Goal: Information Seeking & Learning: Compare options

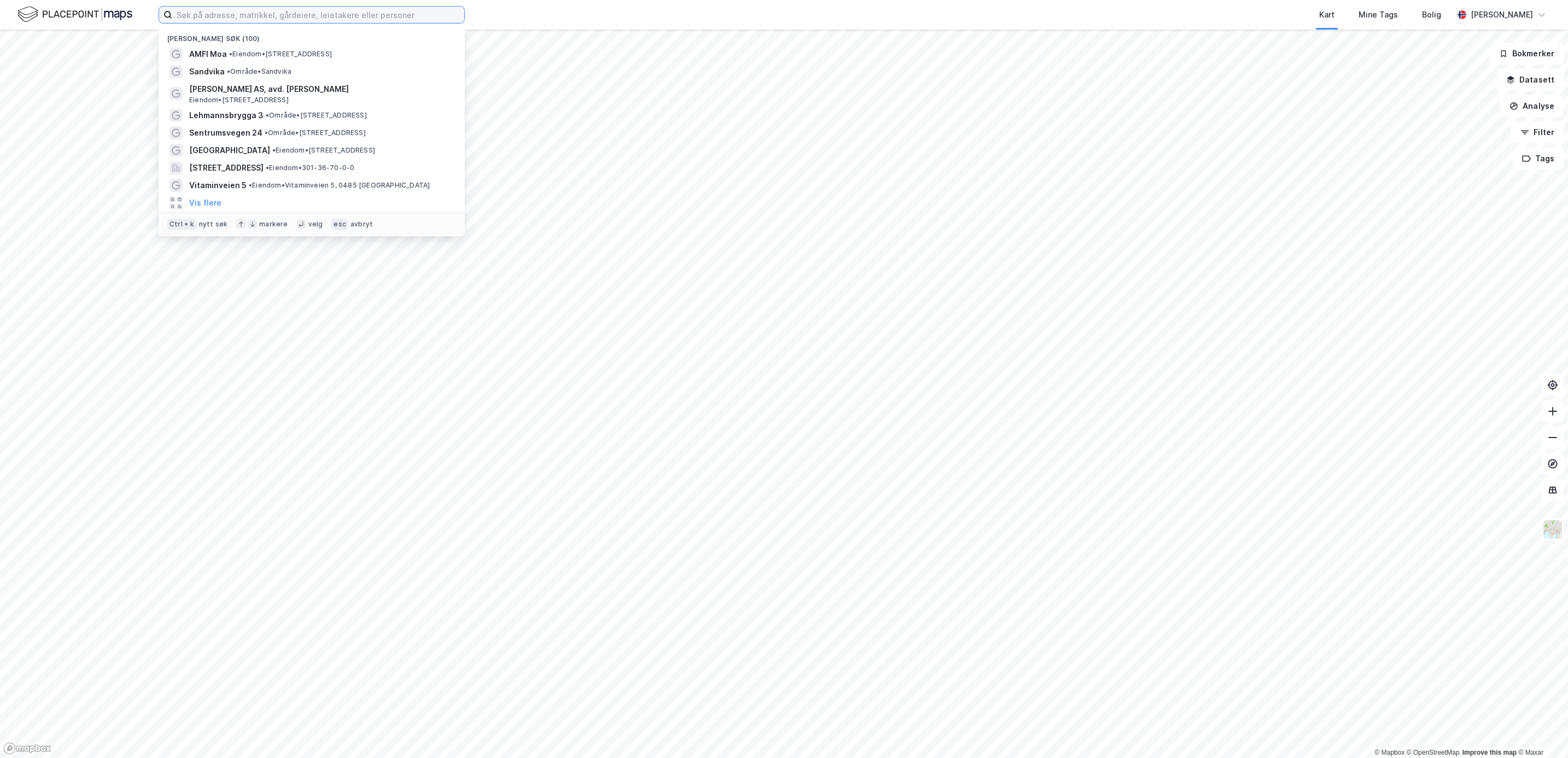
click at [231, 10] on input at bounding box center [318, 15] width 292 height 16
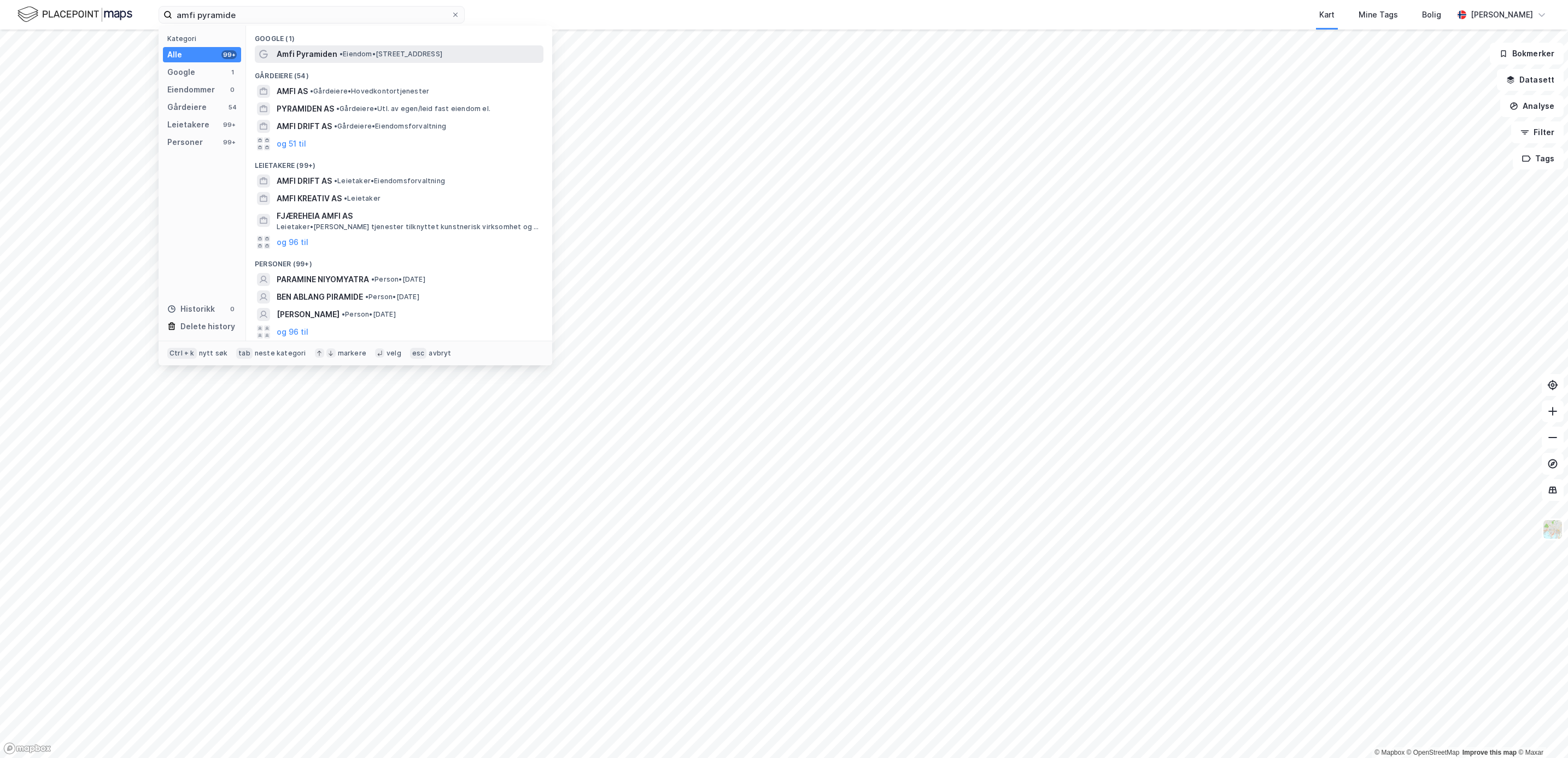
click at [290, 50] on span "Amfi Pyramiden" at bounding box center [307, 54] width 61 height 13
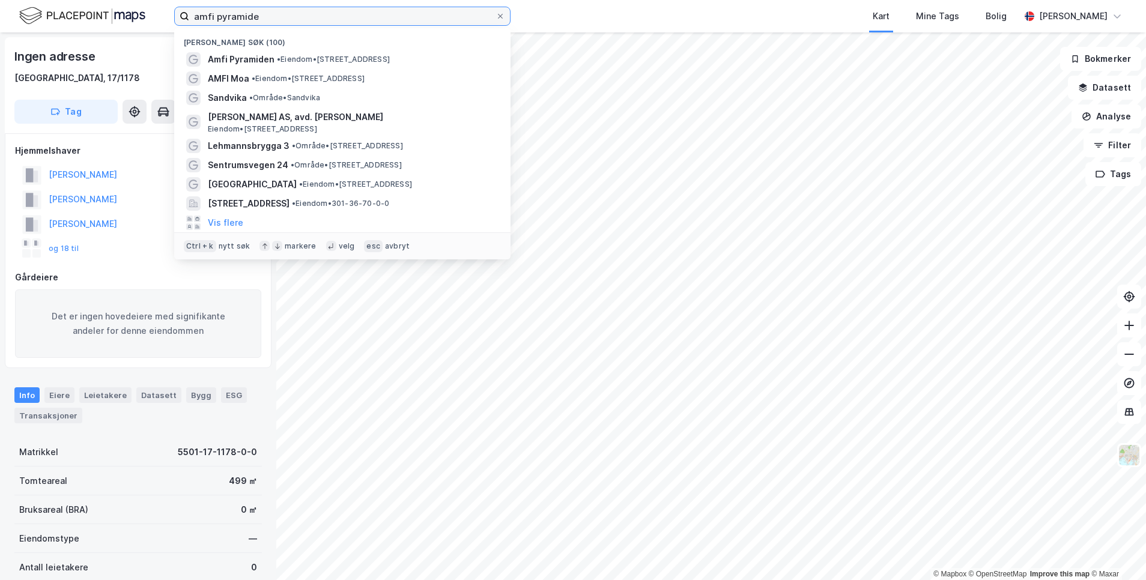
click at [261, 14] on input "amfi pyramide" at bounding box center [342, 16] width 306 height 18
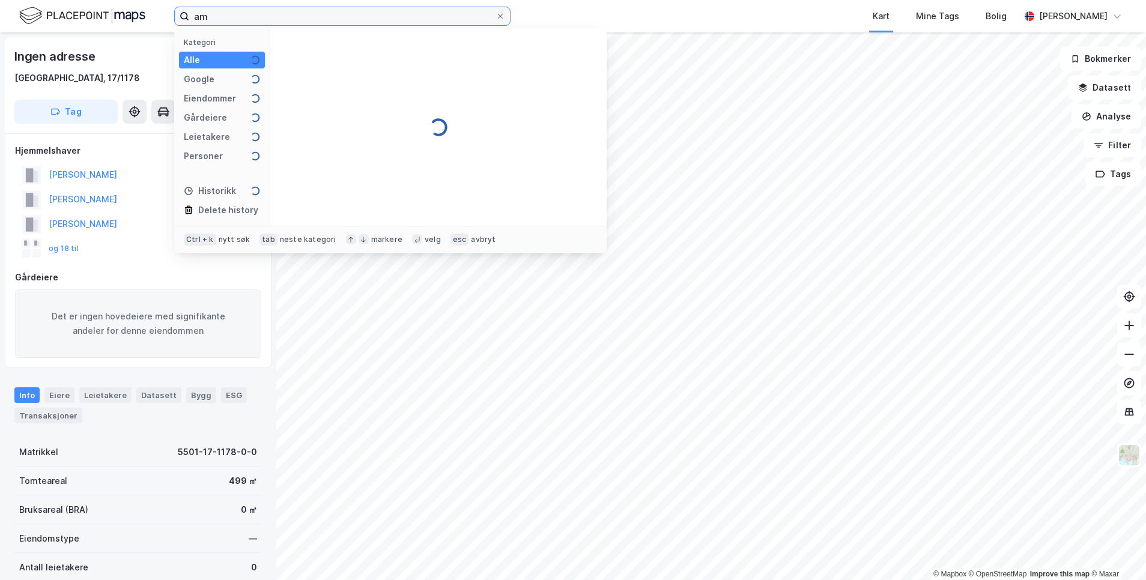
type input "a"
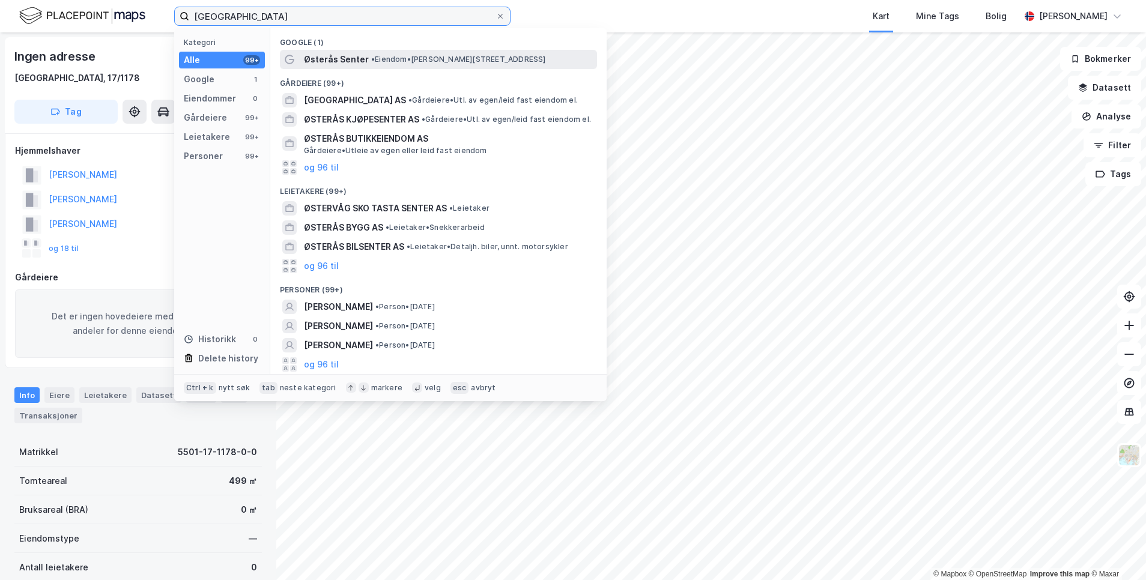
type input "østerås senter"
click at [319, 65] on span "Østerås Senter" at bounding box center [336, 59] width 65 height 14
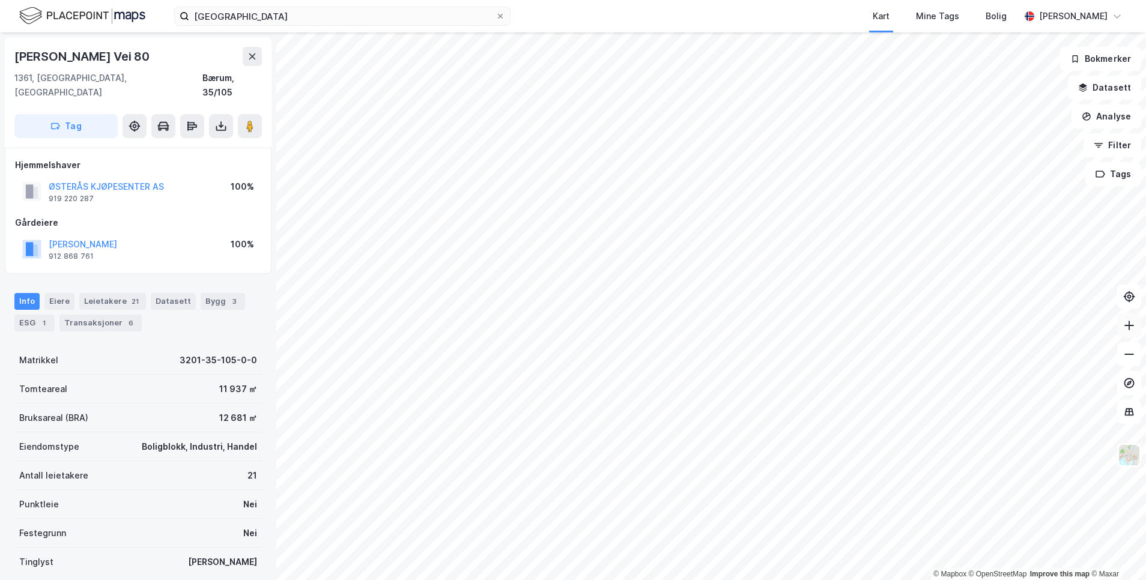
click at [1124, 327] on icon at bounding box center [1129, 325] width 12 height 12
click at [1125, 359] on icon at bounding box center [1129, 354] width 12 height 12
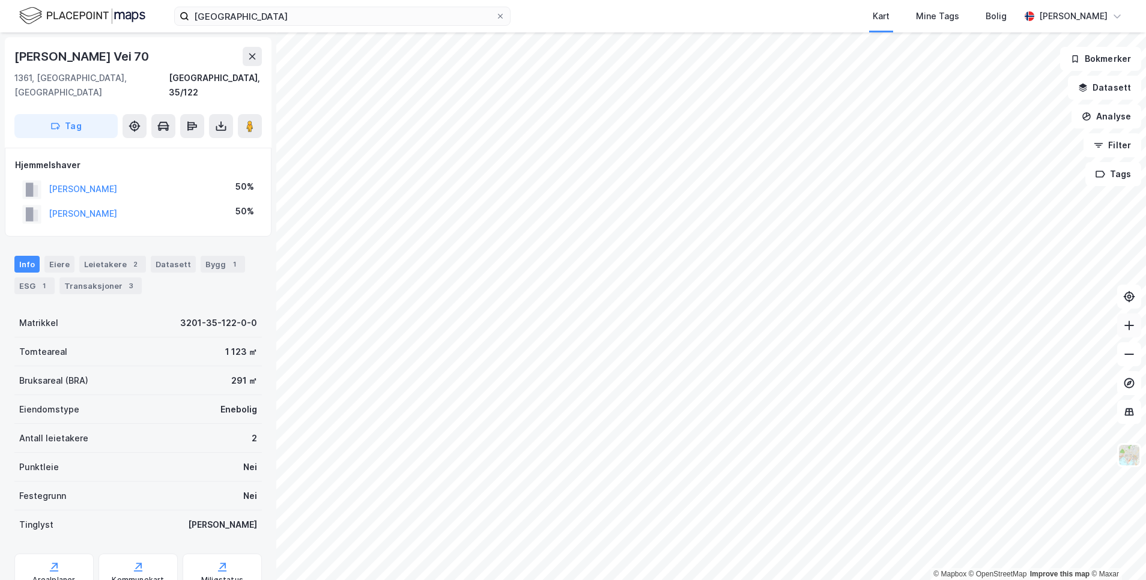
click at [1130, 321] on icon at bounding box center [1129, 325] width 12 height 12
click at [1122, 361] on button at bounding box center [1129, 354] width 24 height 24
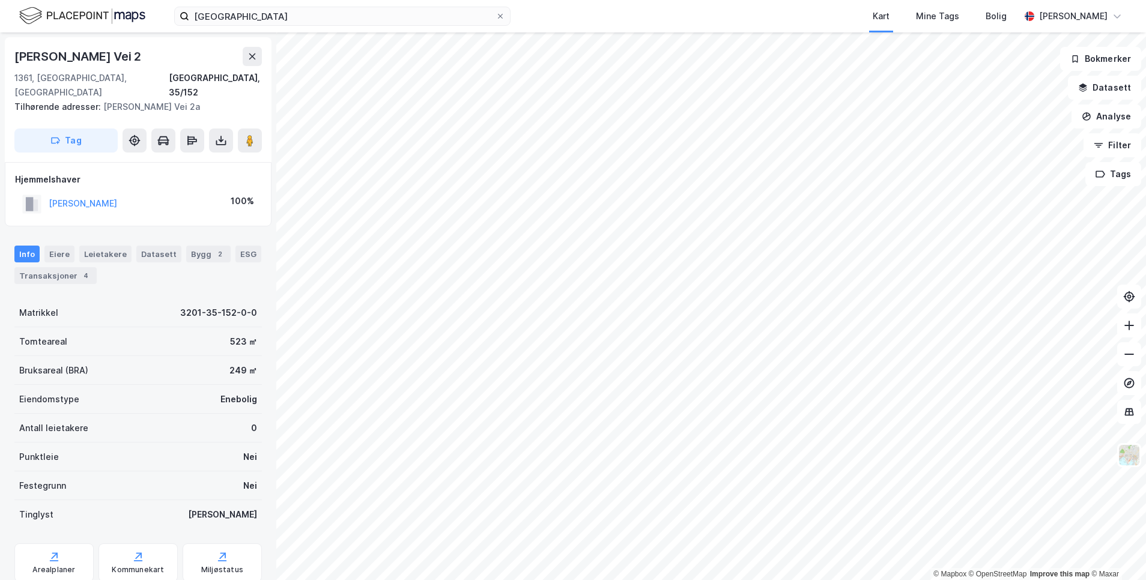
scroll to position [26, 0]
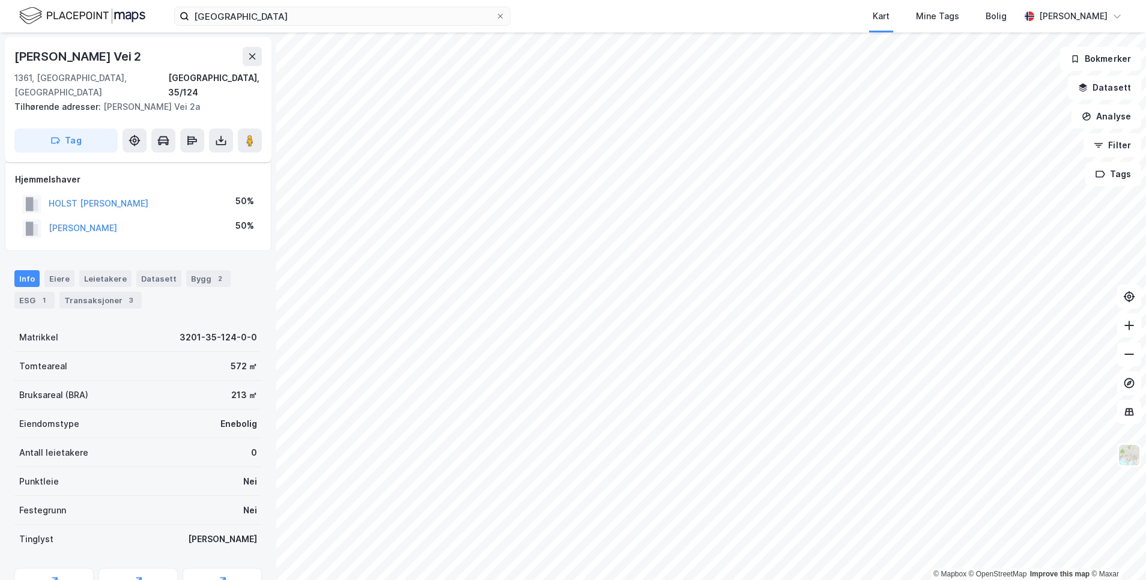
scroll to position [26, 0]
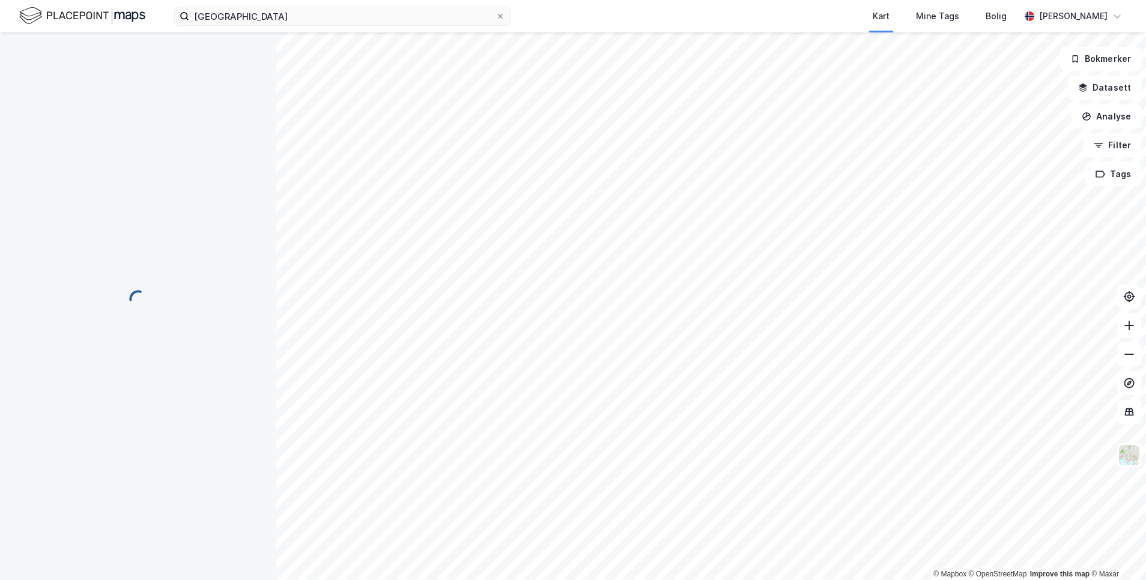
scroll to position [26, 0]
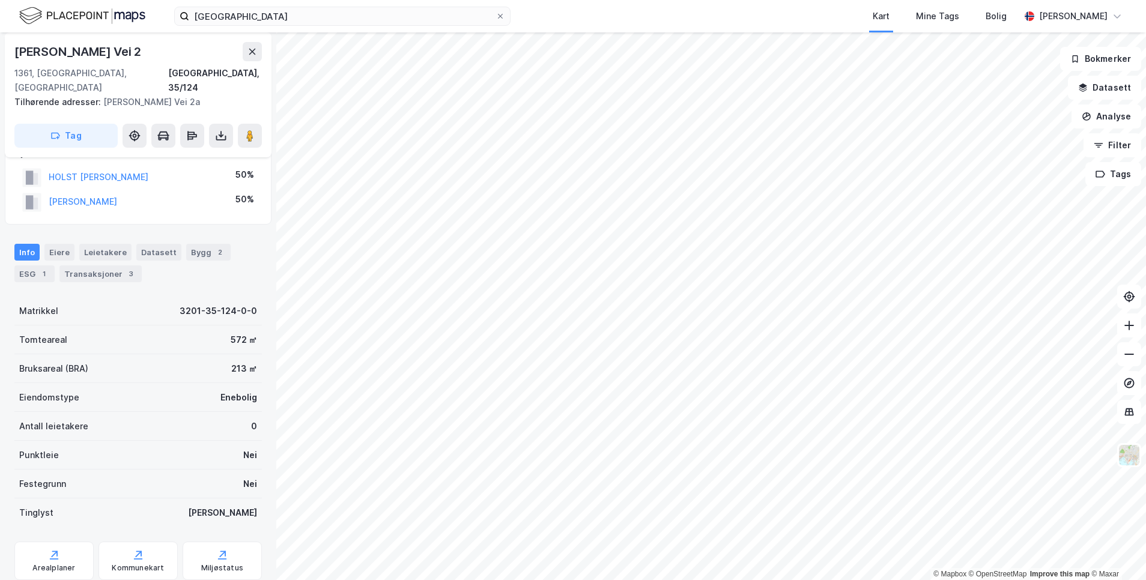
scroll to position [26, 0]
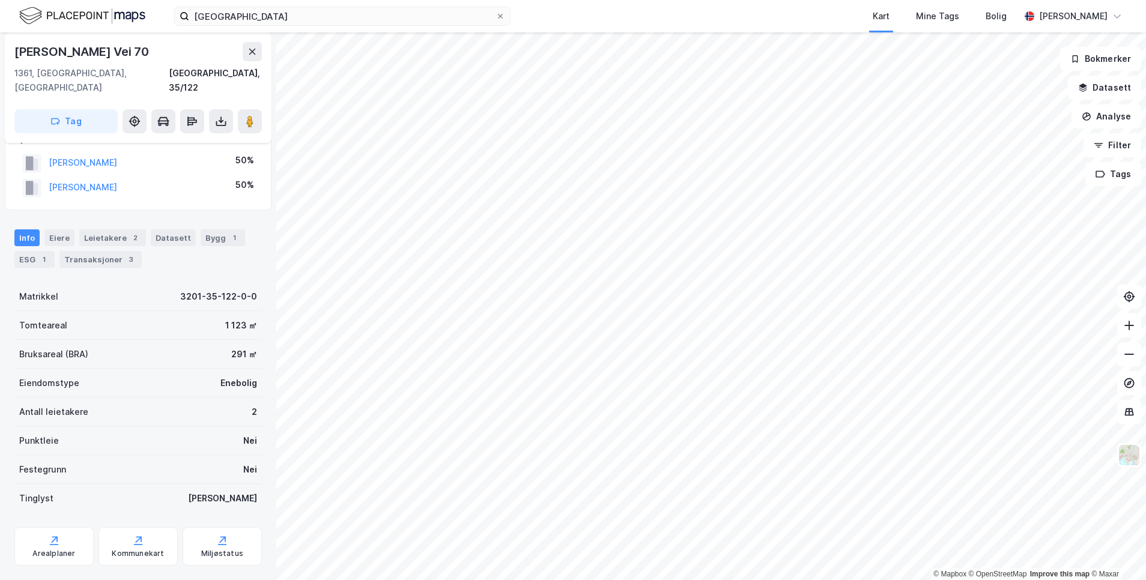
scroll to position [61, 0]
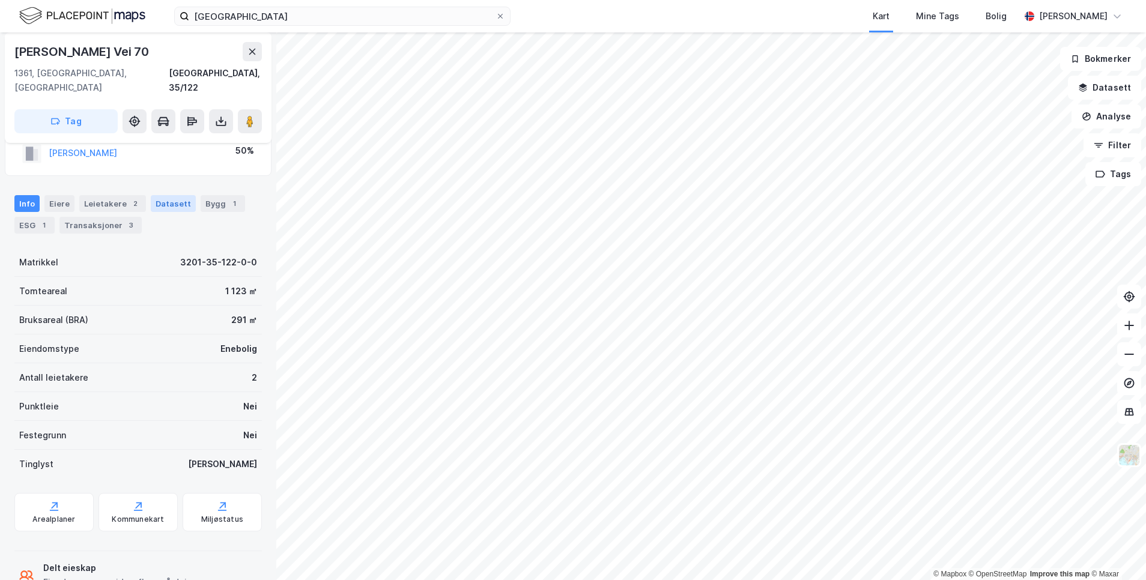
click at [160, 195] on div "Datasett" at bounding box center [173, 203] width 45 height 17
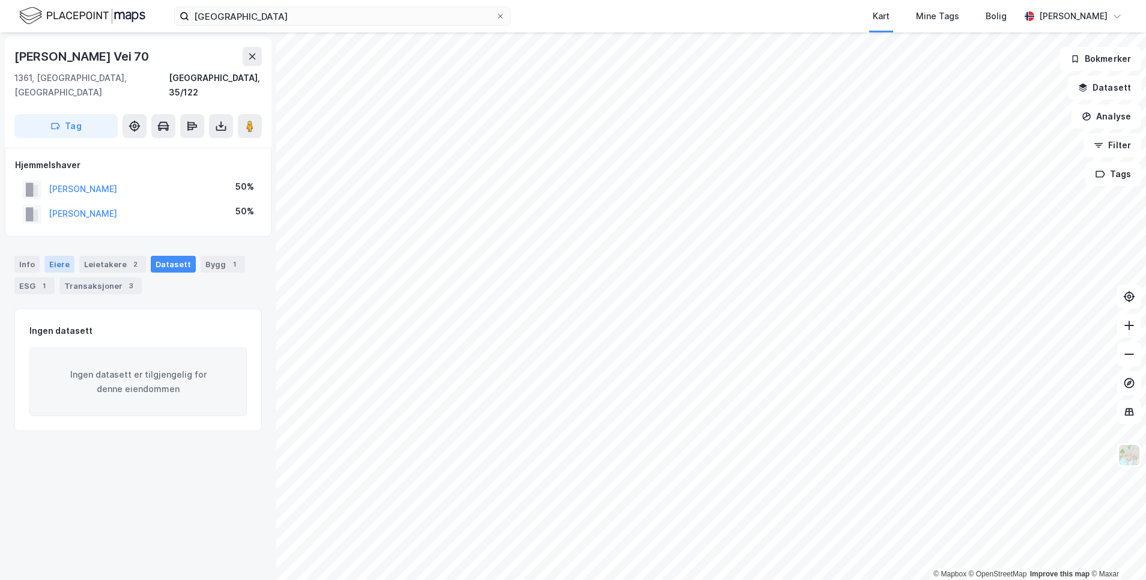
click at [49, 256] on div "Eiere" at bounding box center [59, 264] width 30 height 17
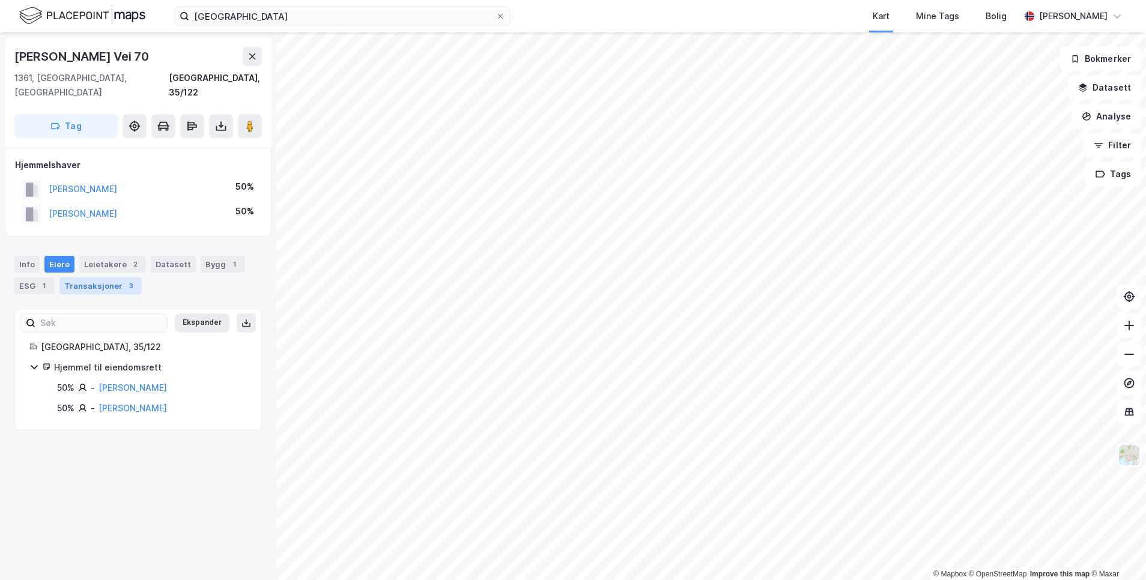
click at [87, 277] on div "Transaksjoner 3" at bounding box center [100, 285] width 82 height 17
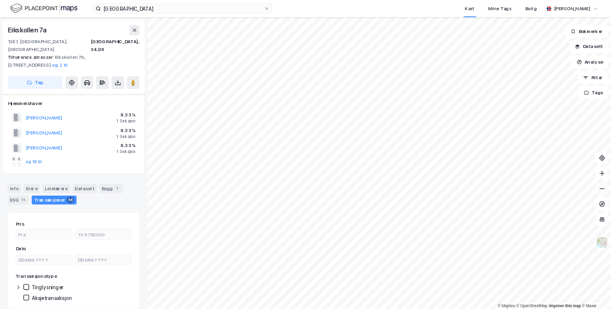
scroll to position [29, 0]
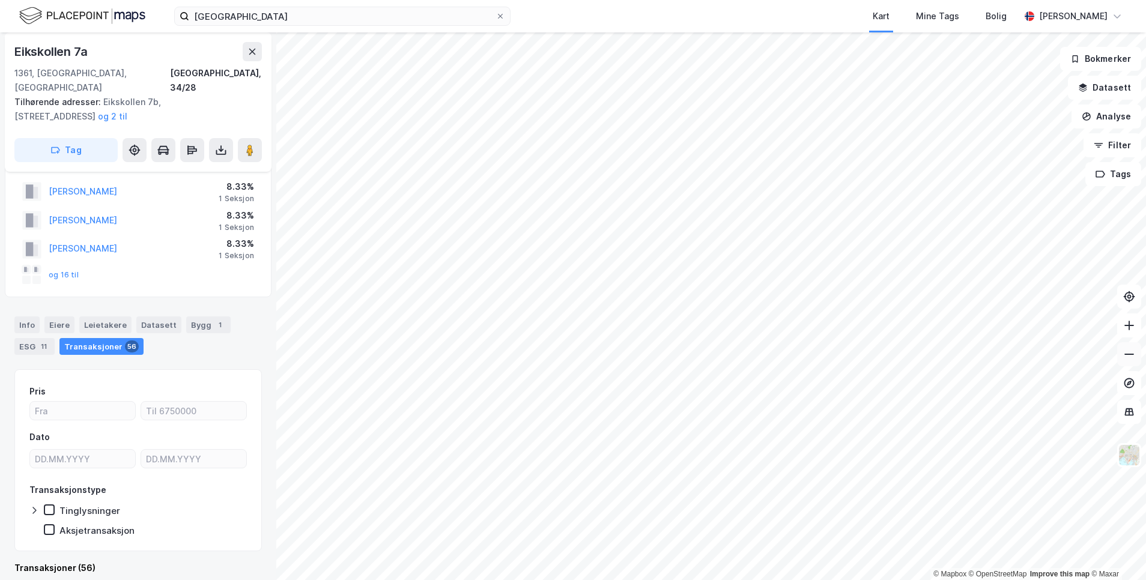
click at [1123, 356] on icon at bounding box center [1129, 354] width 12 height 12
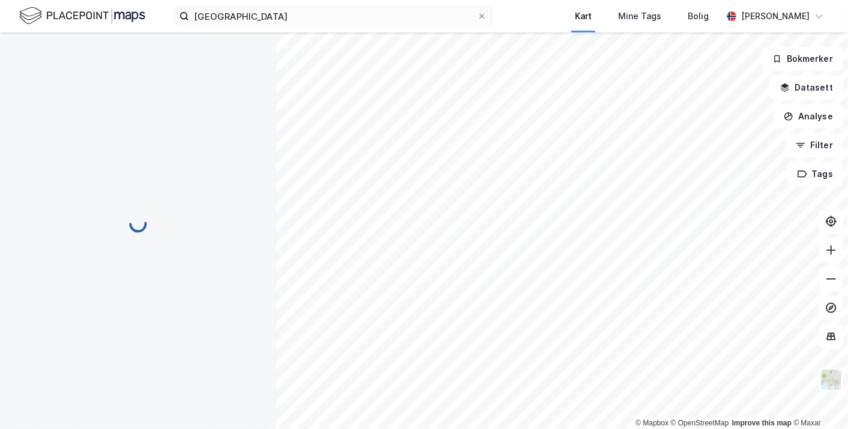
scroll to position [0, 0]
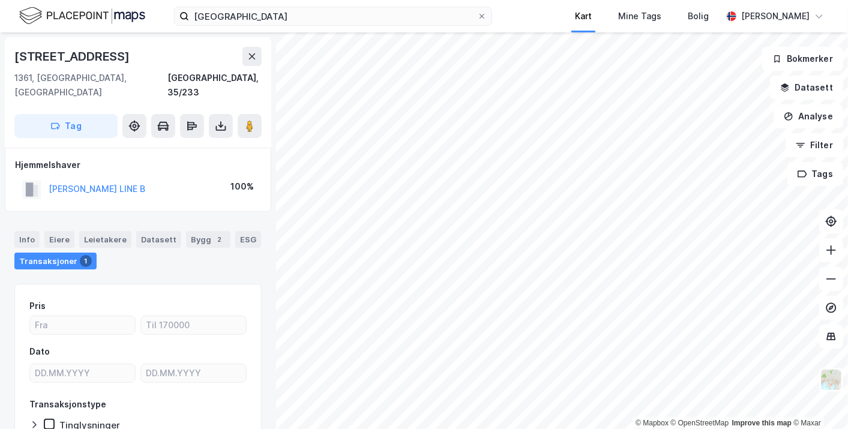
scroll to position [29, 0]
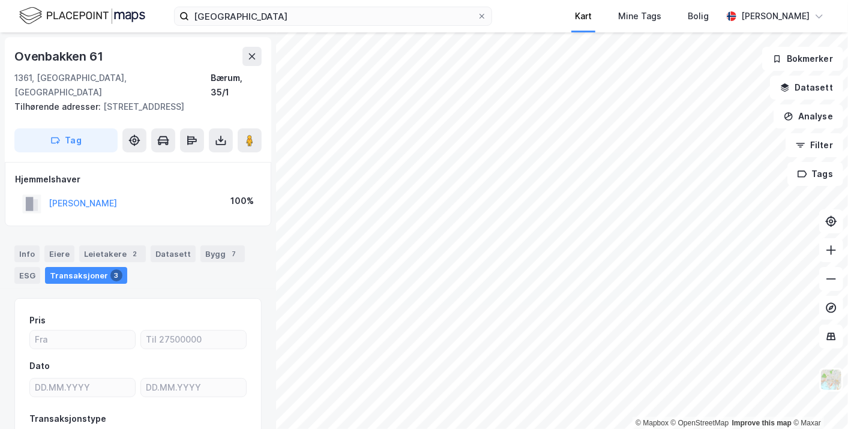
scroll to position [29, 0]
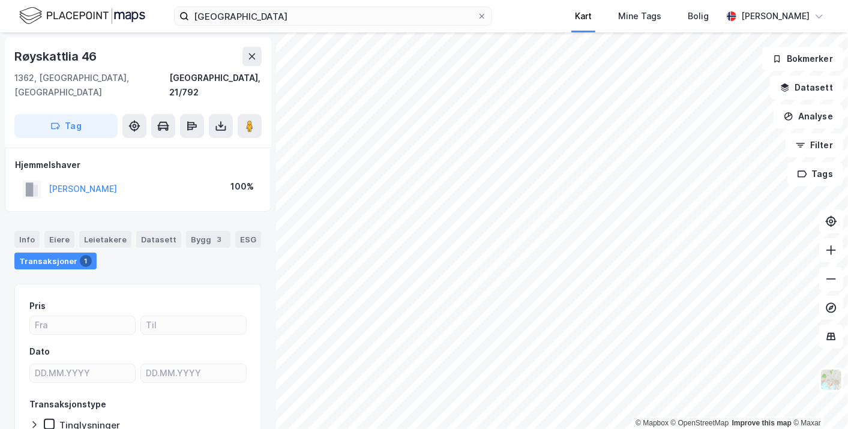
scroll to position [29, 0]
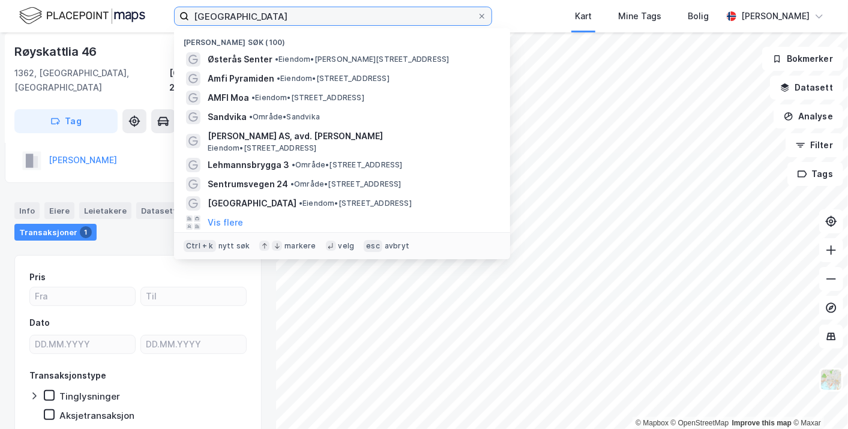
click at [259, 25] on input "østerås senter" at bounding box center [333, 16] width 288 height 18
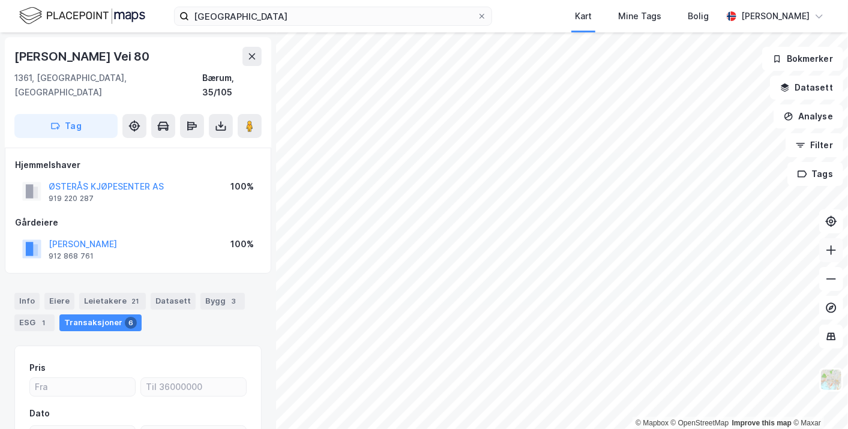
click at [833, 248] on icon at bounding box center [832, 250] width 12 height 12
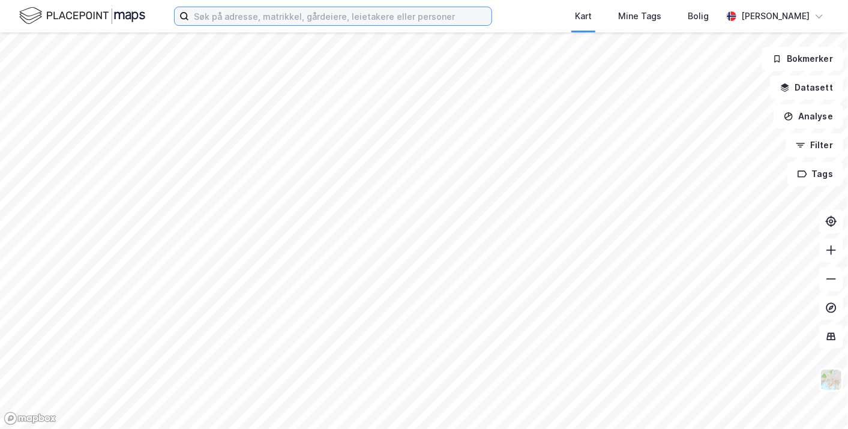
click at [253, 19] on input at bounding box center [340, 16] width 303 height 18
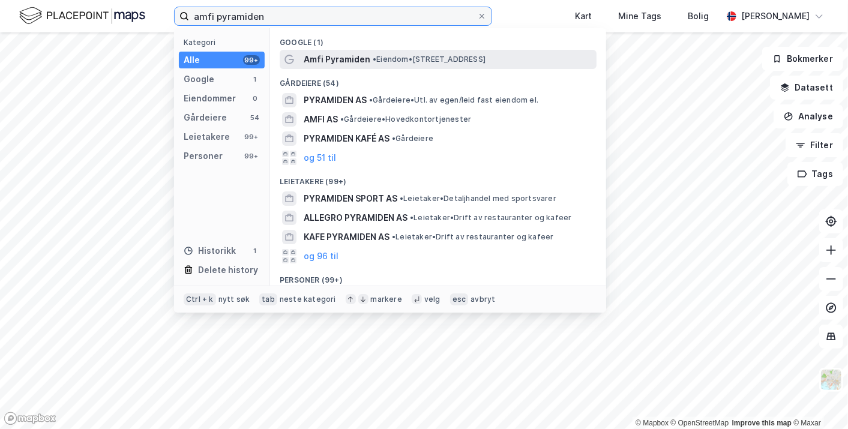
type input "amfi pyramiden"
click at [357, 61] on span "Amfi Pyramiden" at bounding box center [337, 59] width 67 height 14
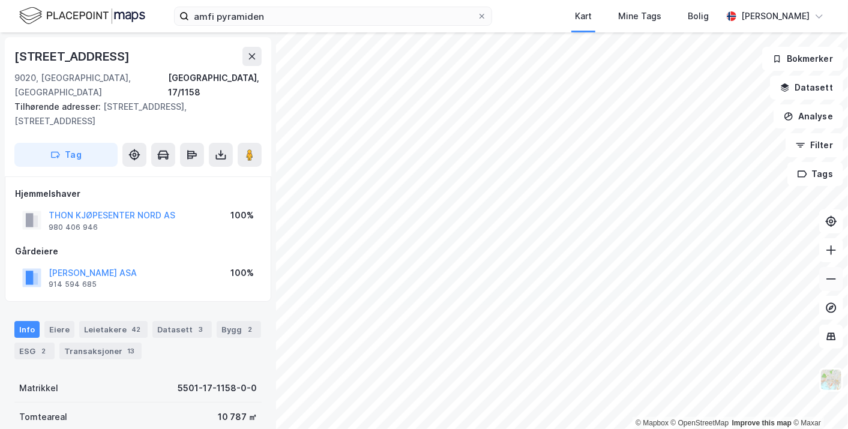
click at [830, 281] on icon at bounding box center [832, 279] width 12 height 12
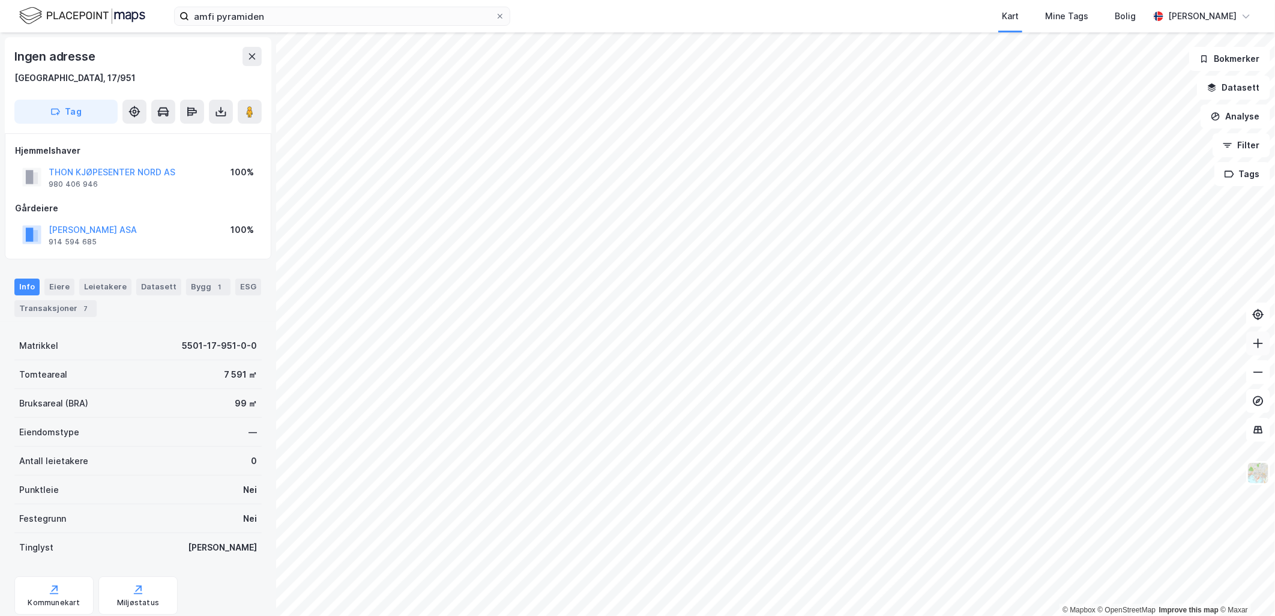
click at [848, 342] on icon at bounding box center [1259, 343] width 12 height 12
click at [0, 0] on button "THON KJØPESENTER NORD AS" at bounding box center [0, 0] width 0 height 0
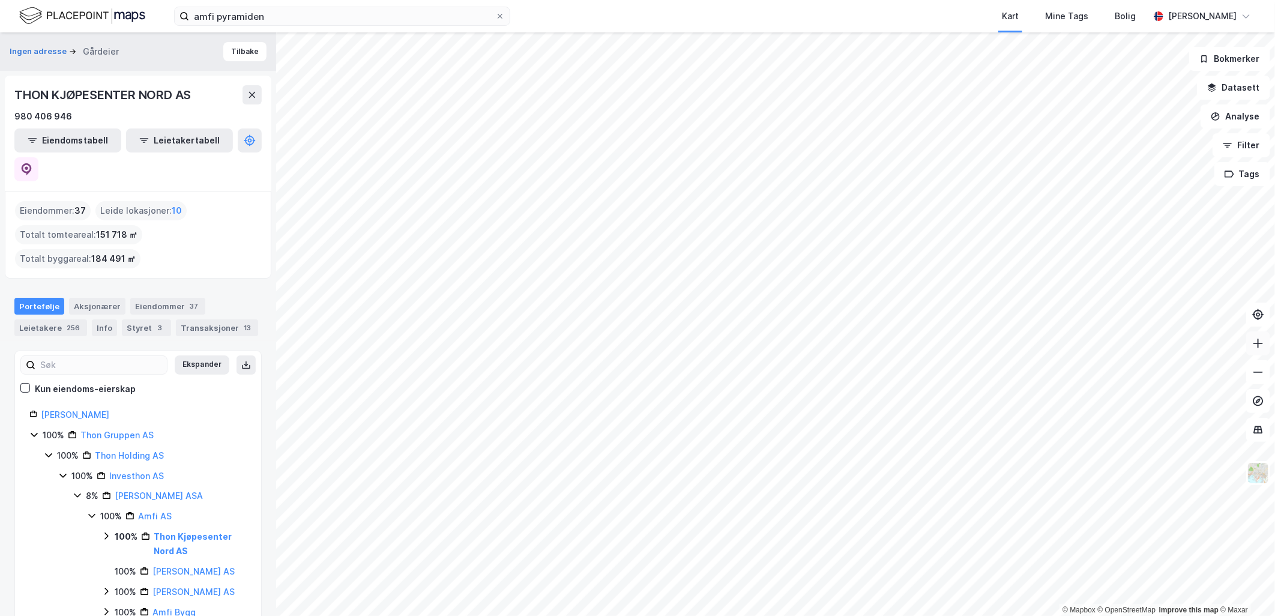
click at [848, 345] on icon at bounding box center [1259, 343] width 12 height 12
click at [848, 348] on icon at bounding box center [1259, 343] width 12 height 12
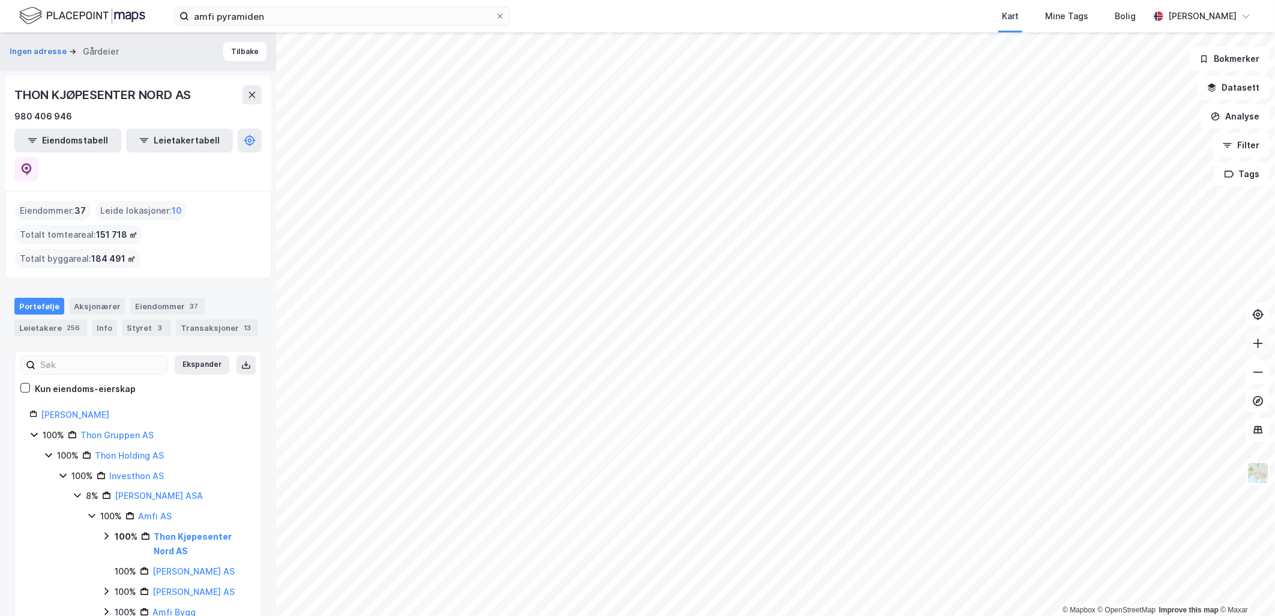
click at [848, 348] on icon at bounding box center [1259, 343] width 12 height 12
click at [848, 346] on icon at bounding box center [1259, 343] width 12 height 12
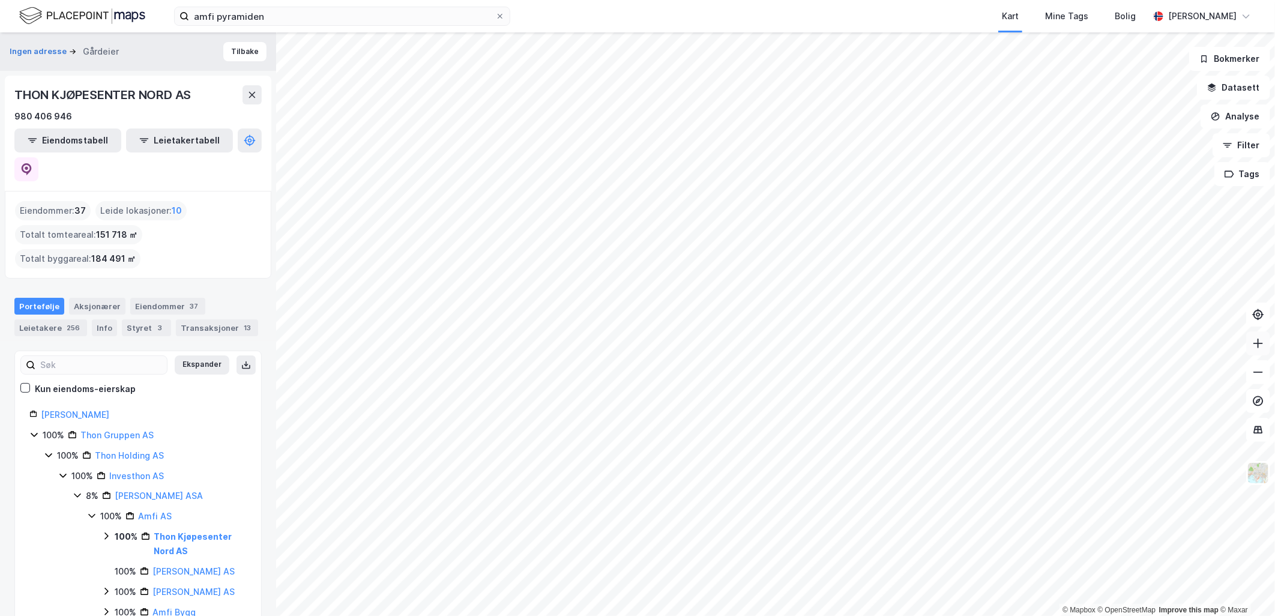
click at [848, 337] on div "© Mapbox © OpenStreetMap Improve this map © Maxar Ingen adresse Gårdeier Tilbak…" at bounding box center [637, 324] width 1275 height 584
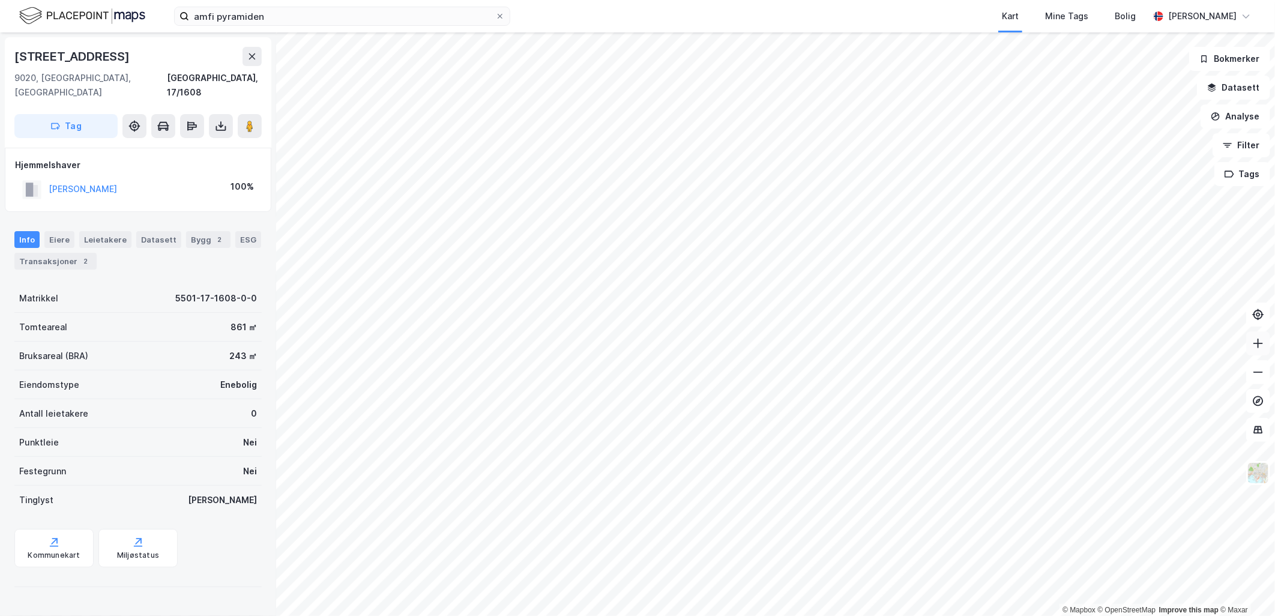
click at [848, 346] on icon at bounding box center [1259, 343] width 12 height 12
click at [848, 376] on icon at bounding box center [1259, 372] width 12 height 12
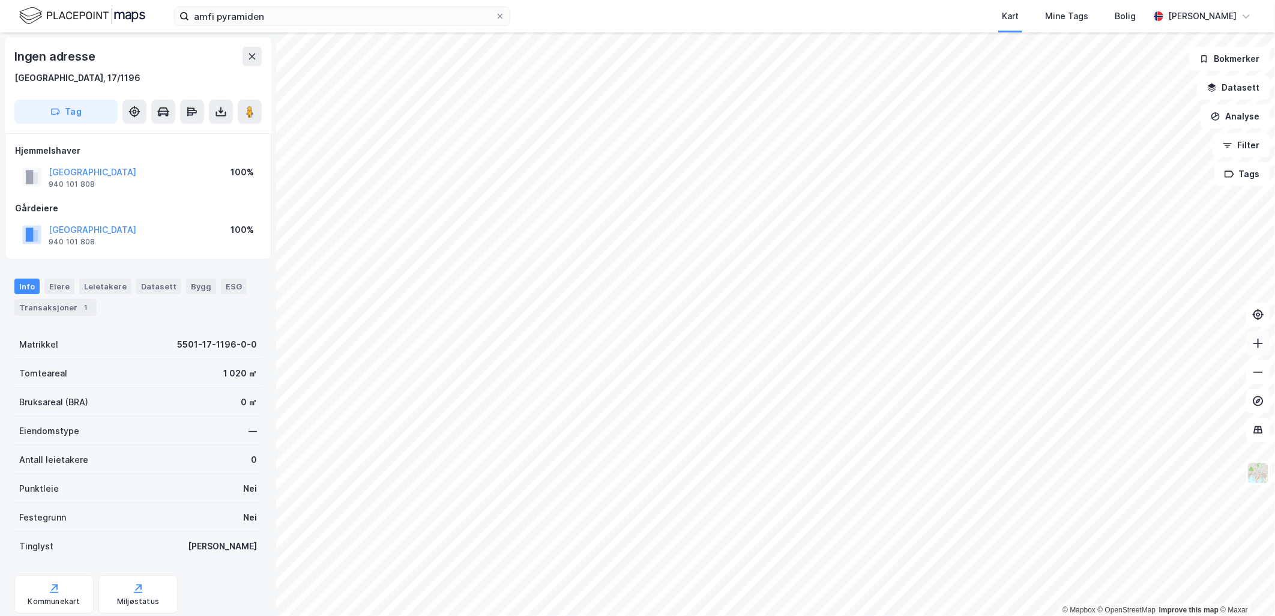
click at [848, 344] on icon at bounding box center [1259, 343] width 12 height 12
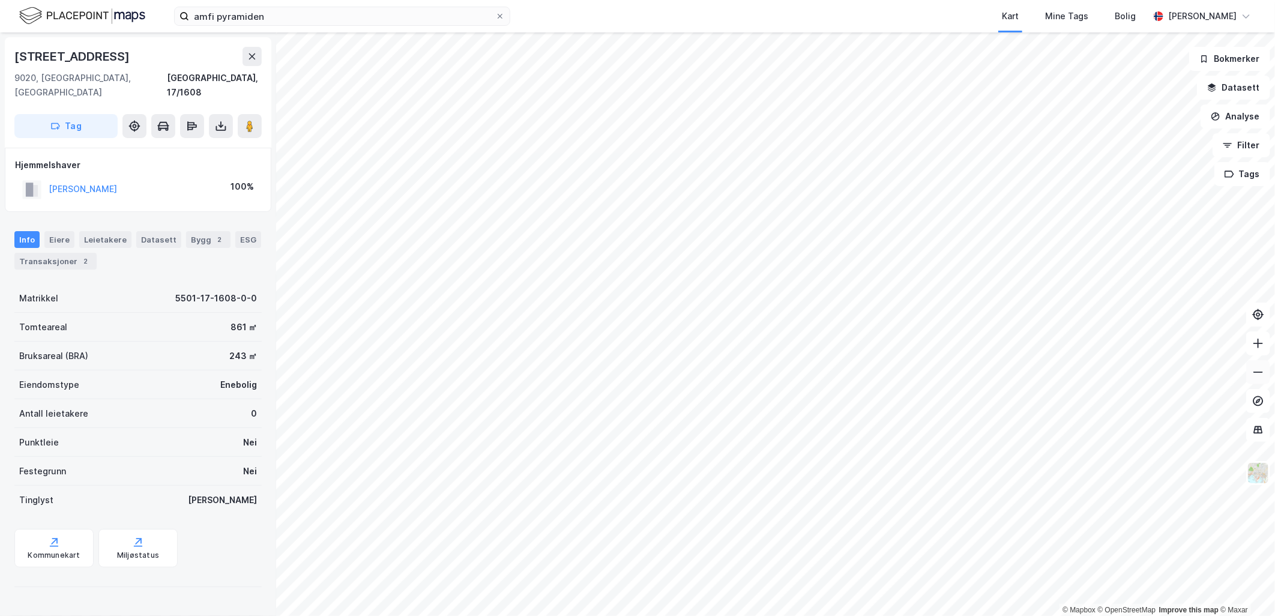
click at [848, 373] on icon at bounding box center [1259, 372] width 12 height 12
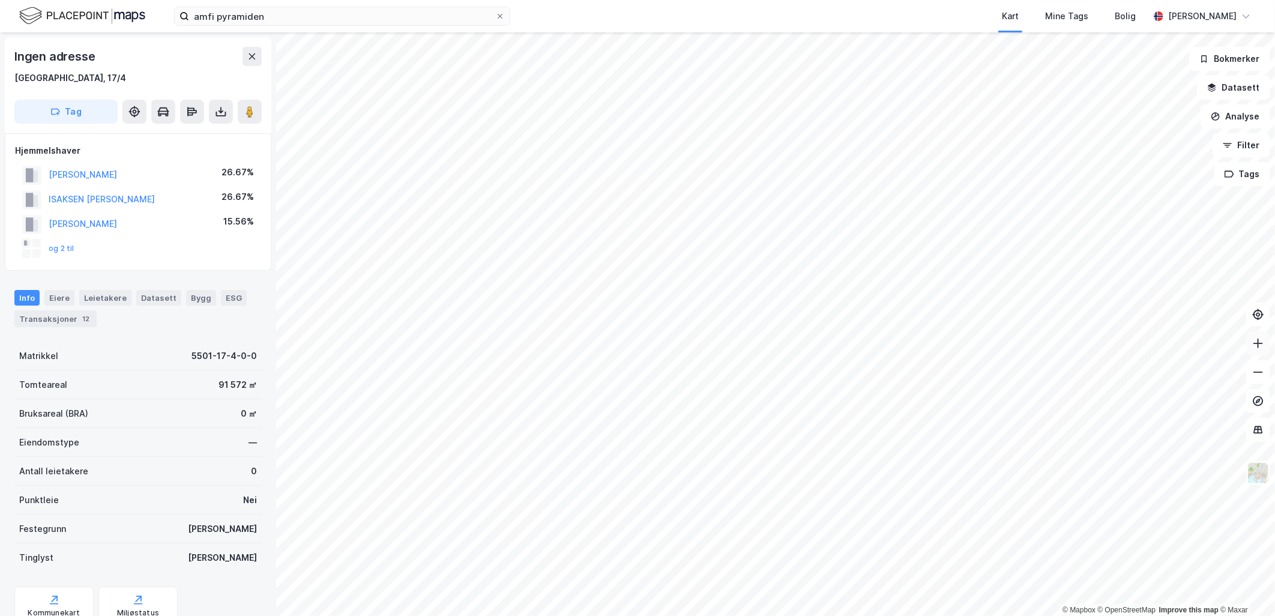
click at [848, 337] on button at bounding box center [1259, 343] width 24 height 24
click at [848, 429] on html "amfi pyramiden Kart Mine Tags Bolig [PERSON_NAME] © Mapbox © OpenStreetMap Impr…" at bounding box center [637, 308] width 1275 height 616
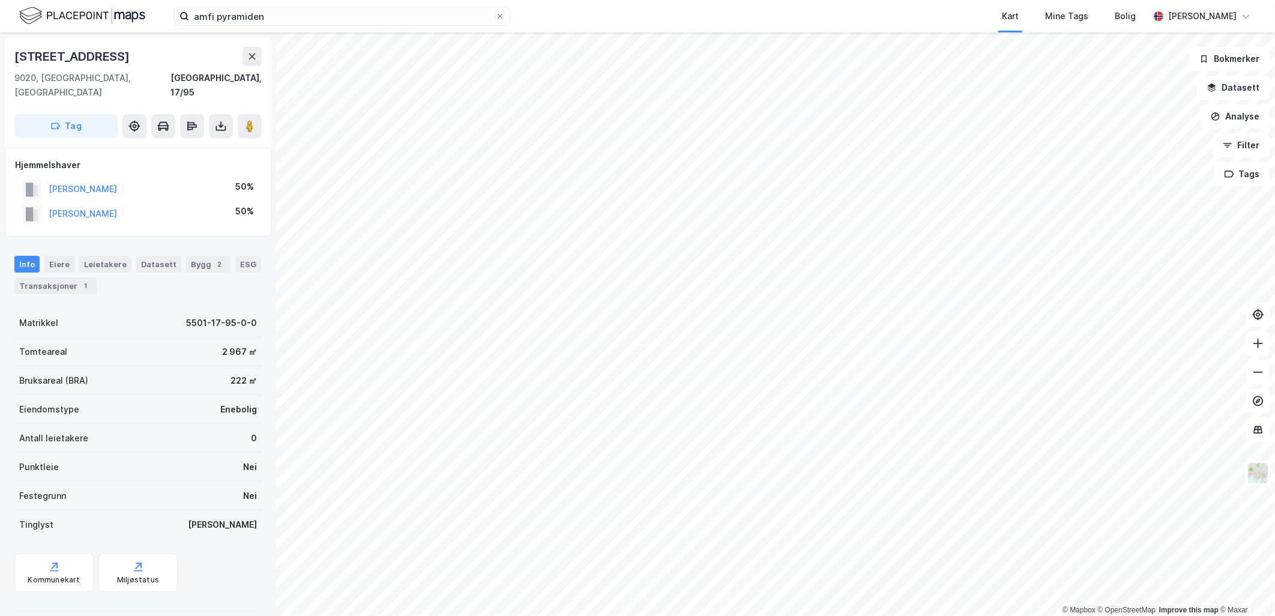
click at [848, 429] on html "amfi pyramiden Kart Mine Tags Bolig [PERSON_NAME] © Mapbox © OpenStreetMap Impr…" at bounding box center [637, 308] width 1275 height 616
click at [34, 277] on div "Transaksjoner 5" at bounding box center [55, 285] width 82 height 17
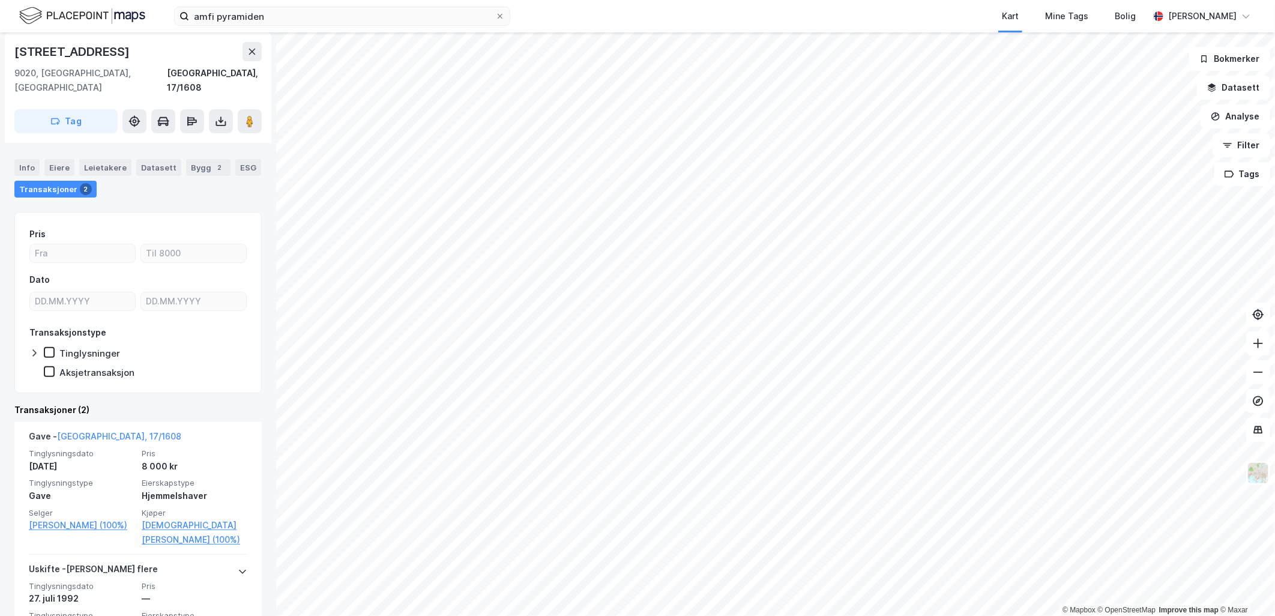
scroll to position [71, 0]
